Goal: Book appointment/travel/reservation

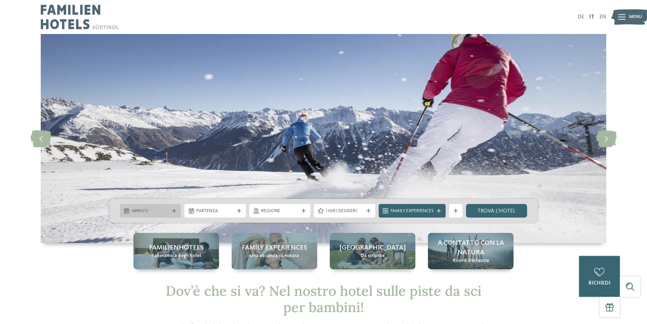
click at [169, 211] on div "Arrivo" at bounding box center [150, 210] width 41 height 7
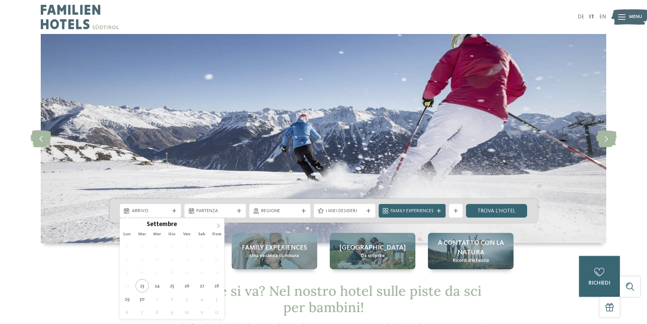
click at [218, 226] on icon at bounding box center [218, 225] width 5 height 5
type input "****"
click at [218, 226] on icon at bounding box center [218, 225] width 5 height 5
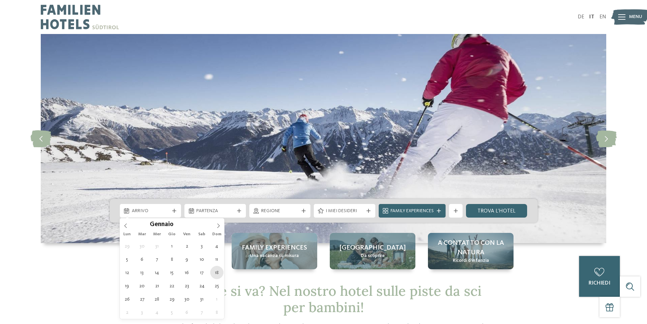
type div "[DATE]"
type input "****"
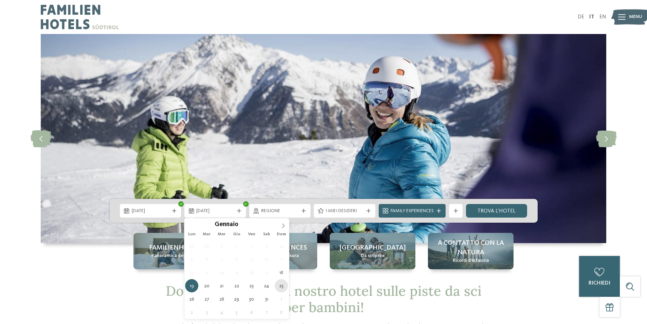
type div "[DATE]"
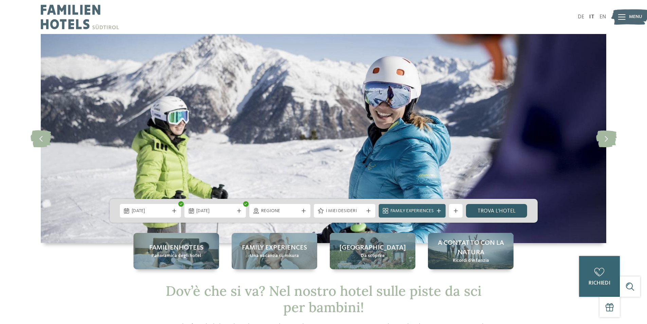
click at [505, 213] on link "trova l’hotel" at bounding box center [496, 211] width 61 height 14
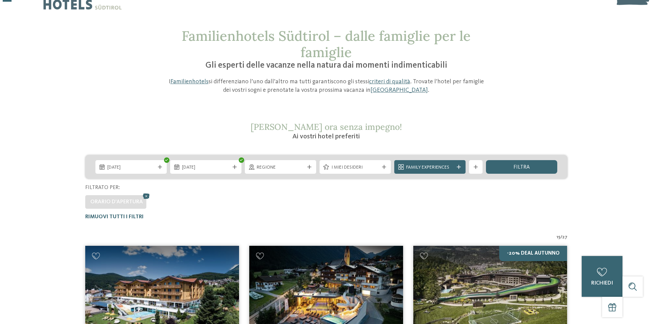
scroll to position [19, 0]
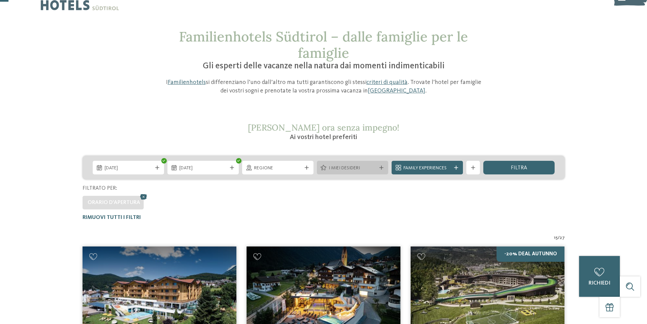
click at [363, 170] on span "I miei desideri" at bounding box center [353, 168] width 48 height 7
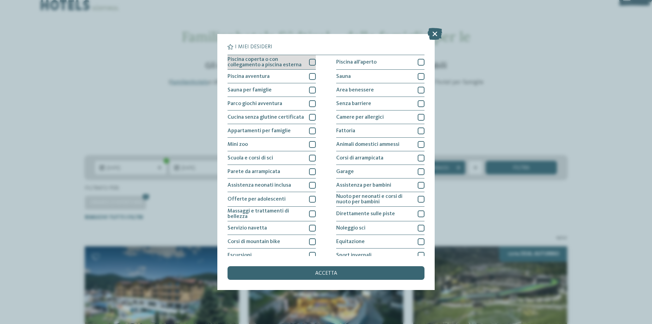
click at [313, 61] on div at bounding box center [312, 62] width 7 height 7
click at [313, 61] on icon at bounding box center [312, 62] width 4 height 4
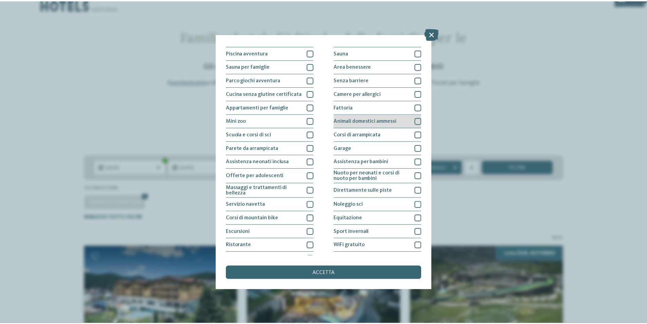
scroll to position [33, 0]
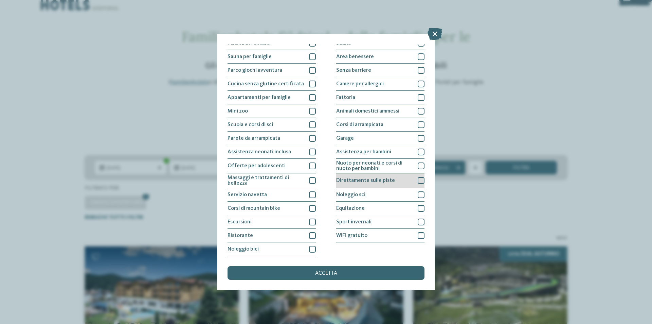
click at [377, 177] on div "Direttamente sulle piste" at bounding box center [380, 180] width 88 height 15
click at [334, 278] on div "accetta" at bounding box center [326, 273] width 197 height 14
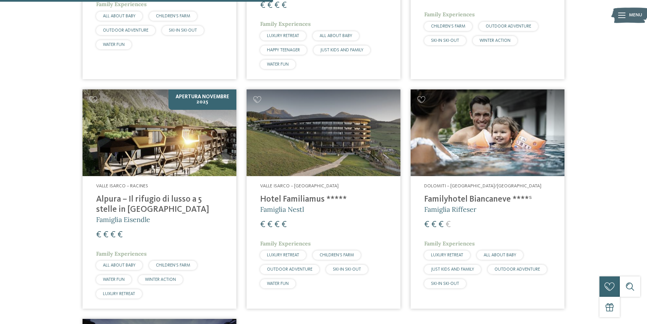
scroll to position [427, 0]
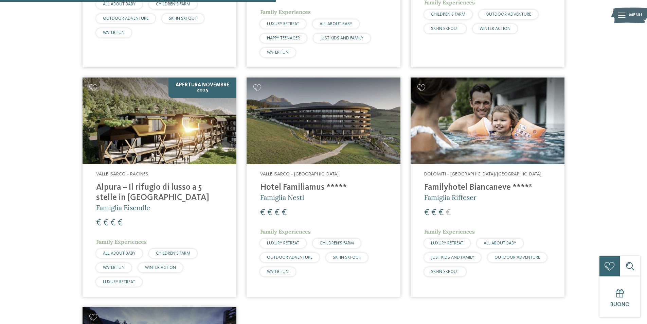
click at [163, 186] on h4 "Alpura – Il rifugio di lusso a 5 stelle in [GEOGRAPHIC_DATA]" at bounding box center [159, 192] width 127 height 20
click at [297, 152] on img at bounding box center [324, 120] width 154 height 87
click at [285, 187] on h4 "Hotel Familiamus *****" at bounding box center [323, 187] width 127 height 10
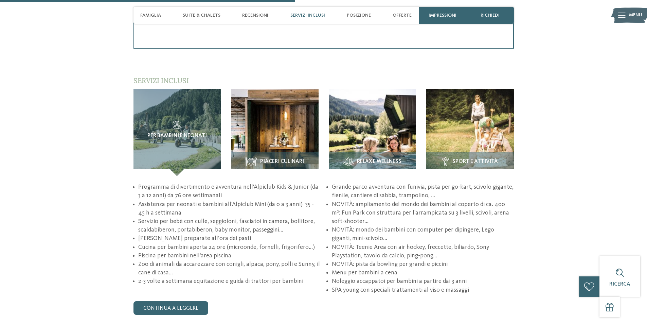
scroll to position [985, 0]
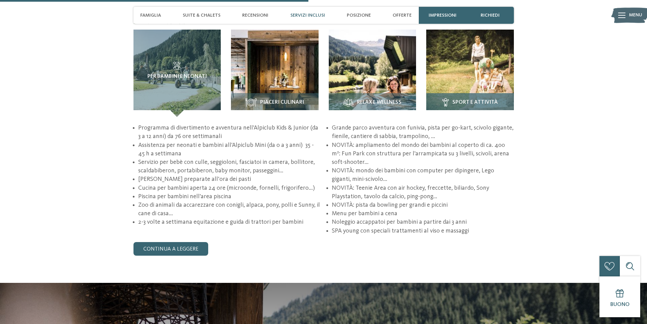
click at [454, 93] on div "Sport e attività" at bounding box center [470, 105] width 88 height 24
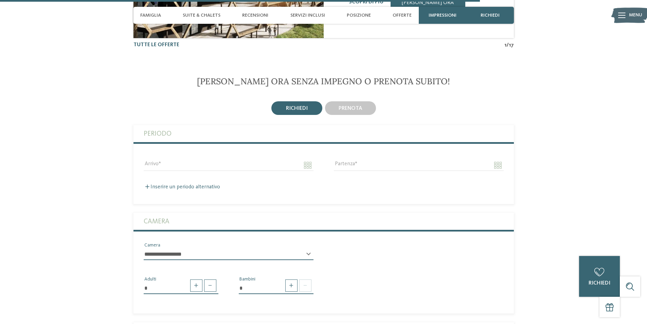
scroll to position [1393, 0]
